Goal: Task Accomplishment & Management: Complete application form

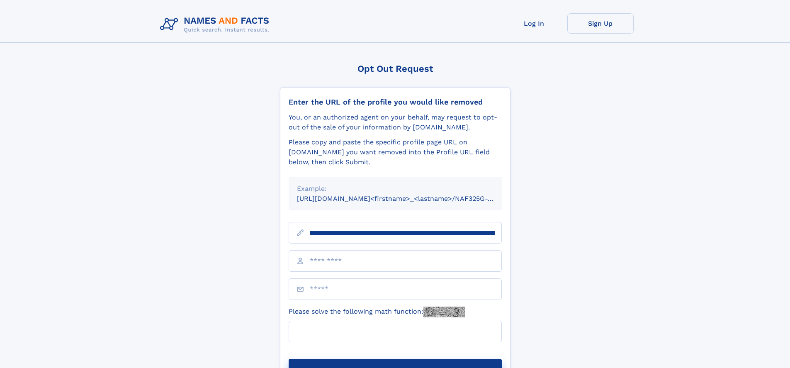
scroll to position [0, 97]
type input "**********"
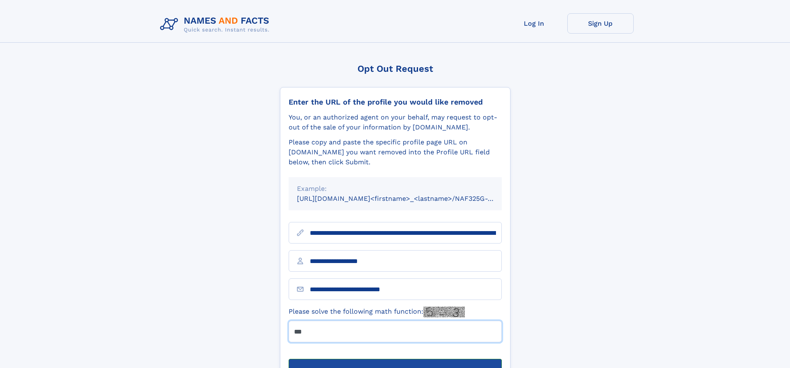
type input "***"
click at [395, 359] on button "Submit Opt Out Request" at bounding box center [395, 372] width 213 height 27
